Goal: Task Accomplishment & Management: Manage account settings

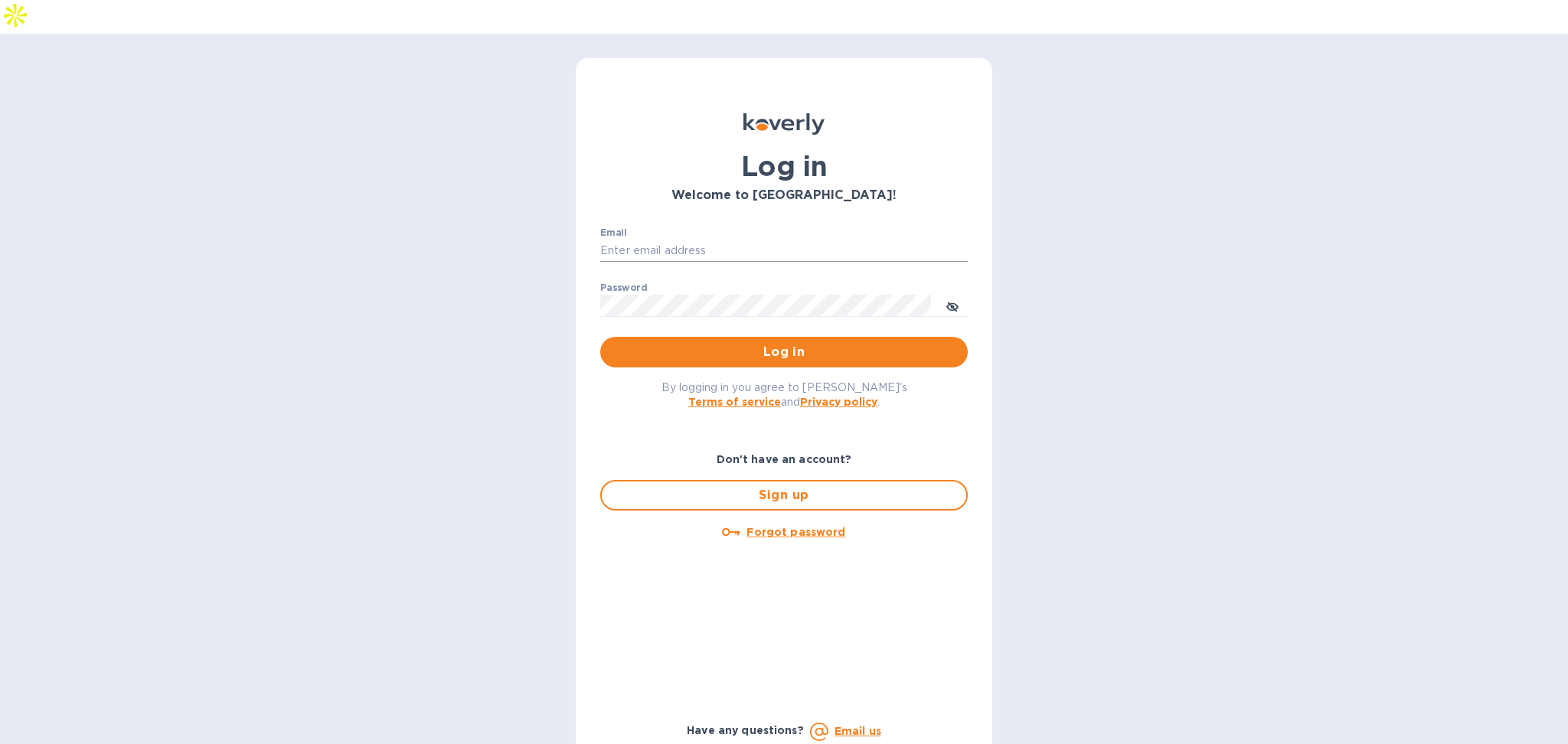
click at [751, 240] on input "Email" at bounding box center [784, 251] width 368 height 23
type input "[PERSON_NAME][EMAIL_ADDRESS][DOMAIN_NAME]"
click at [814, 343] on span "Log in" at bounding box center [784, 352] width 343 height 18
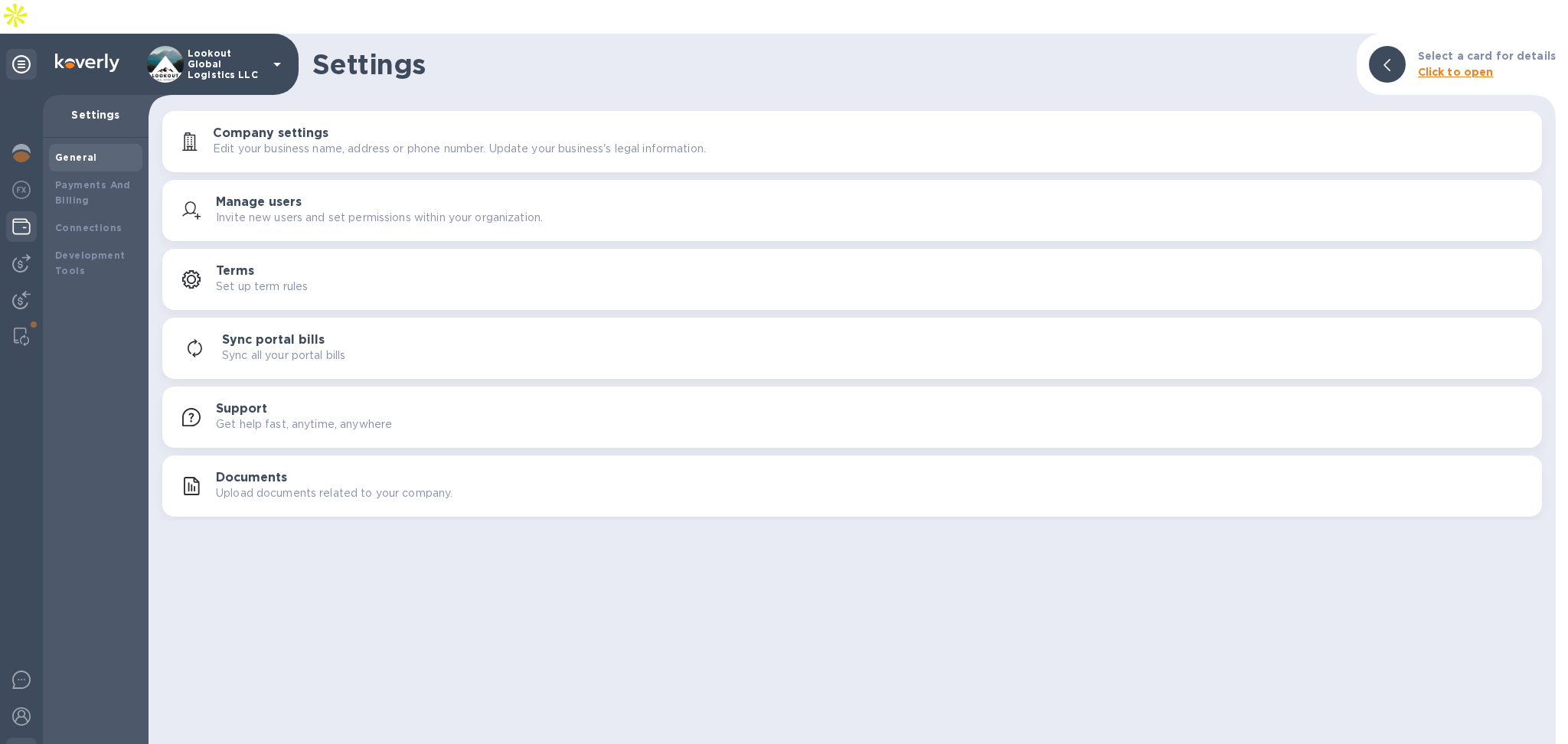
click at [12, 212] on div at bounding box center [21, 228] width 30 height 34
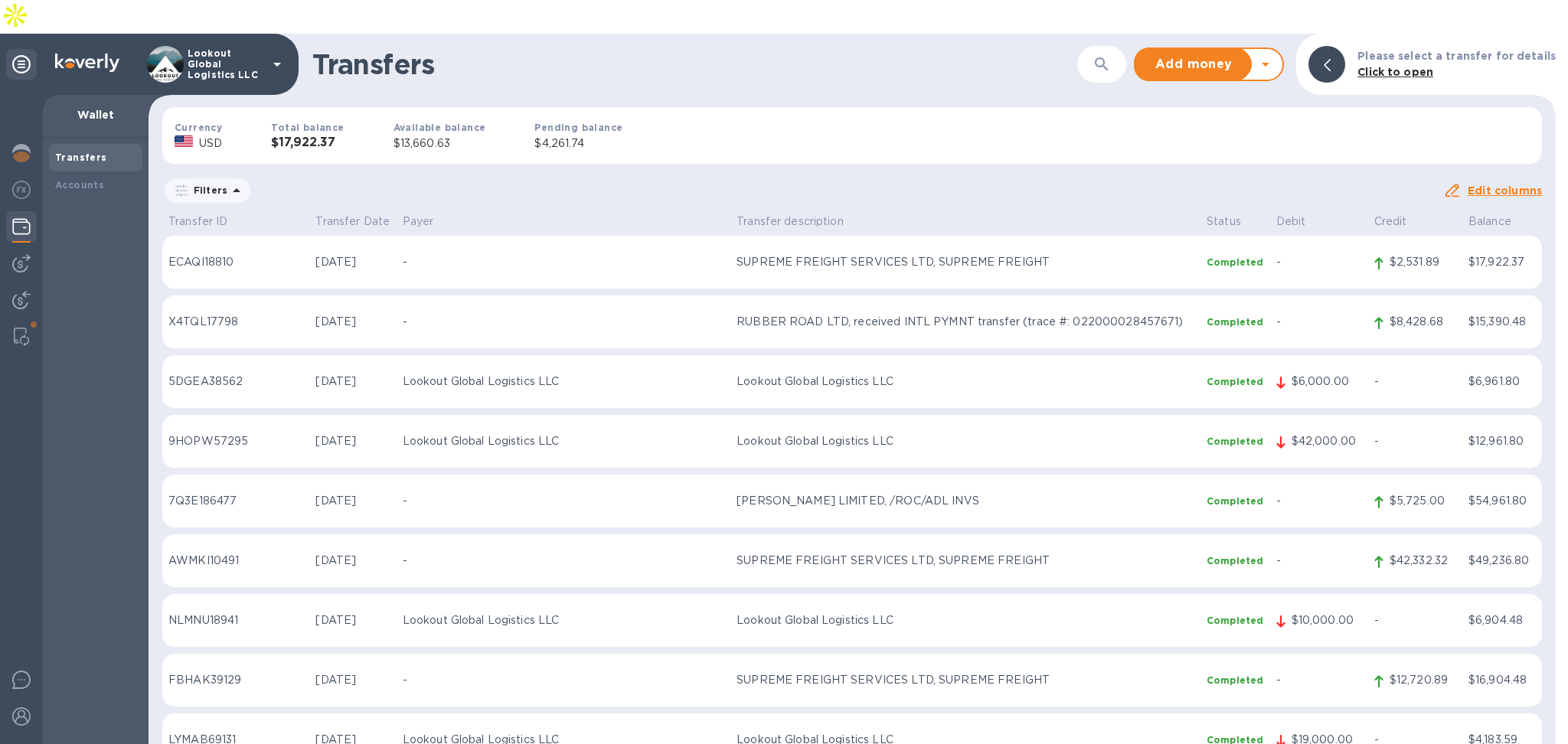
click at [1566, 152] on div at bounding box center [1561, 405] width 12 height 744
